Goal: Navigation & Orientation: Find specific page/section

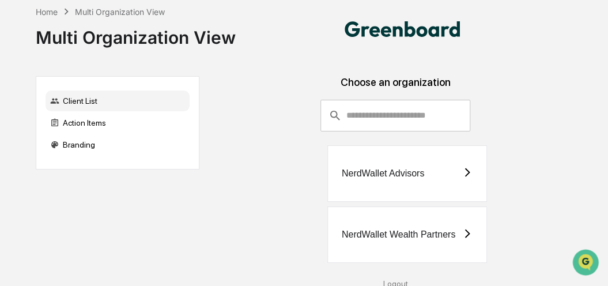
drag, startPoint x: 428, startPoint y: 238, endPoint x: 425, endPoint y: 229, distance: 9.3
click at [427, 237] on div "NerdWallet Wealth Partners" at bounding box center [398, 234] width 113 height 10
click at [393, 171] on div "NerdWallet Advisors" at bounding box center [383, 173] width 82 height 10
